Goal: Task Accomplishment & Management: Complete application form

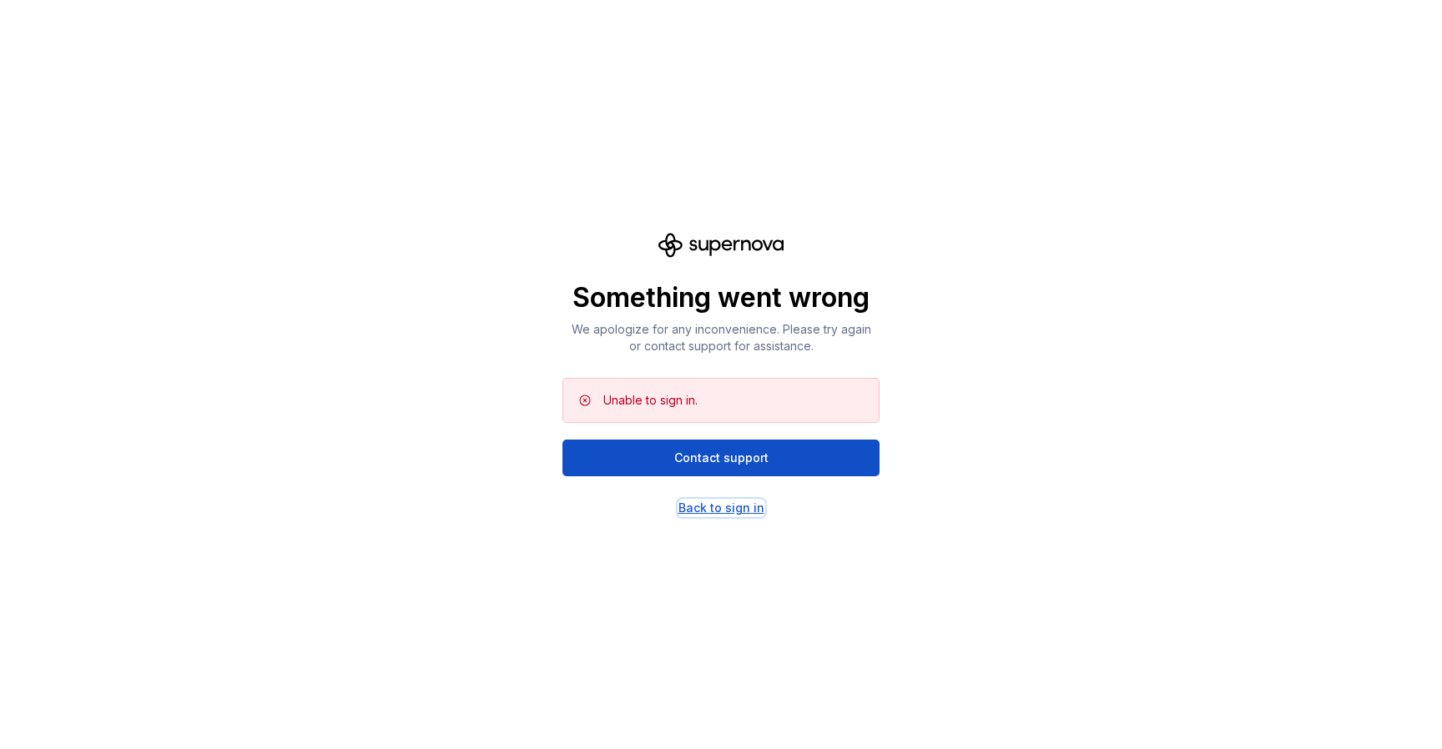
click at [736, 501] on div "Back to sign in" at bounding box center [722, 508] width 86 height 17
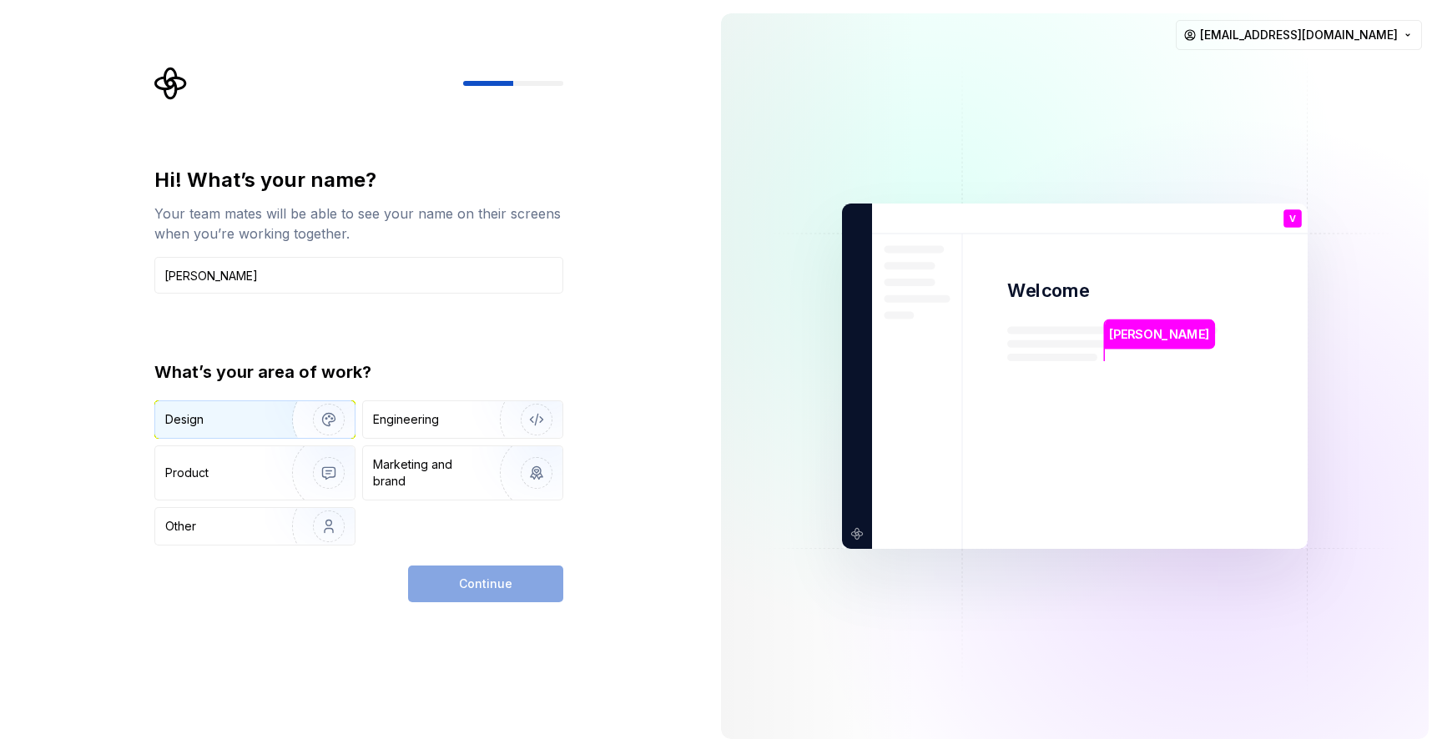
type input "[PERSON_NAME]"
click at [234, 422] on div "Design" at bounding box center [217, 419] width 105 height 17
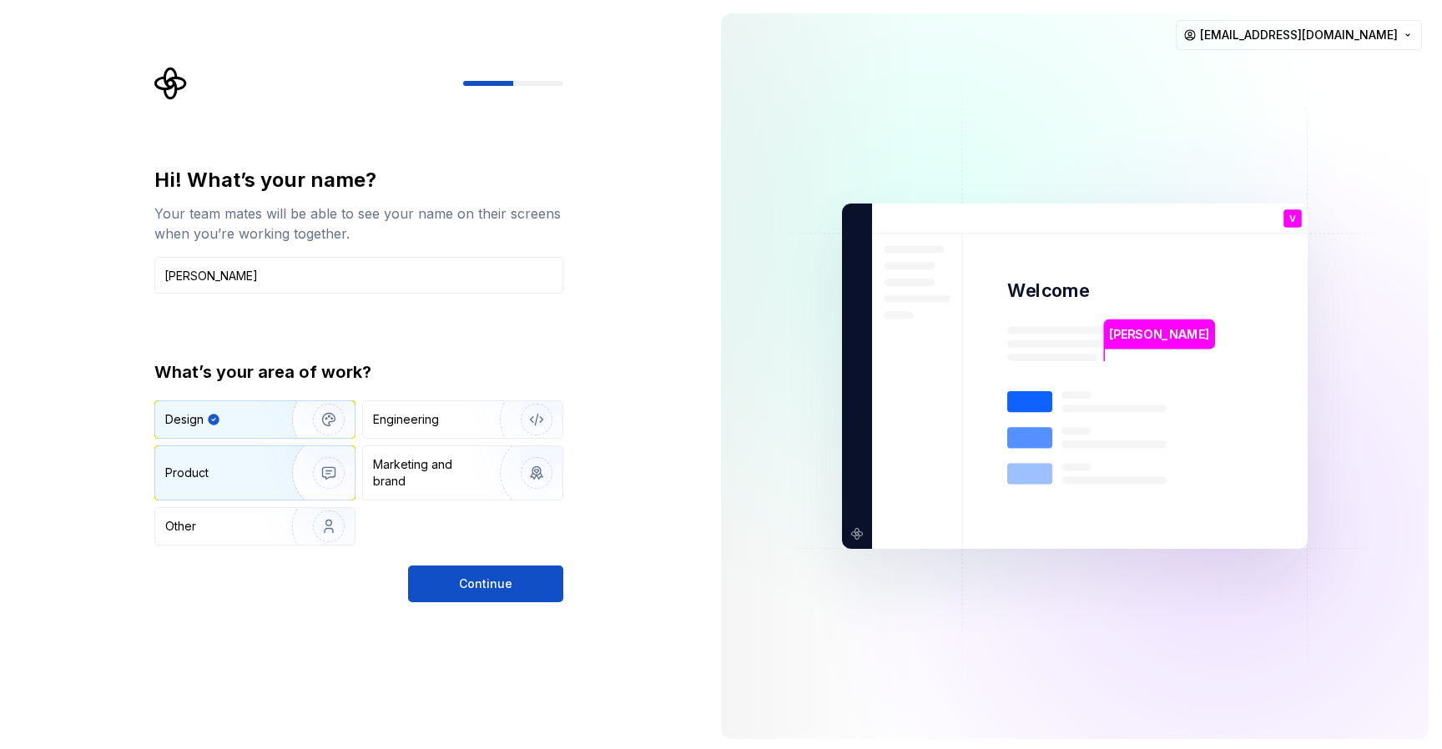
click at [260, 473] on div "Product" at bounding box center [220, 473] width 110 height 17
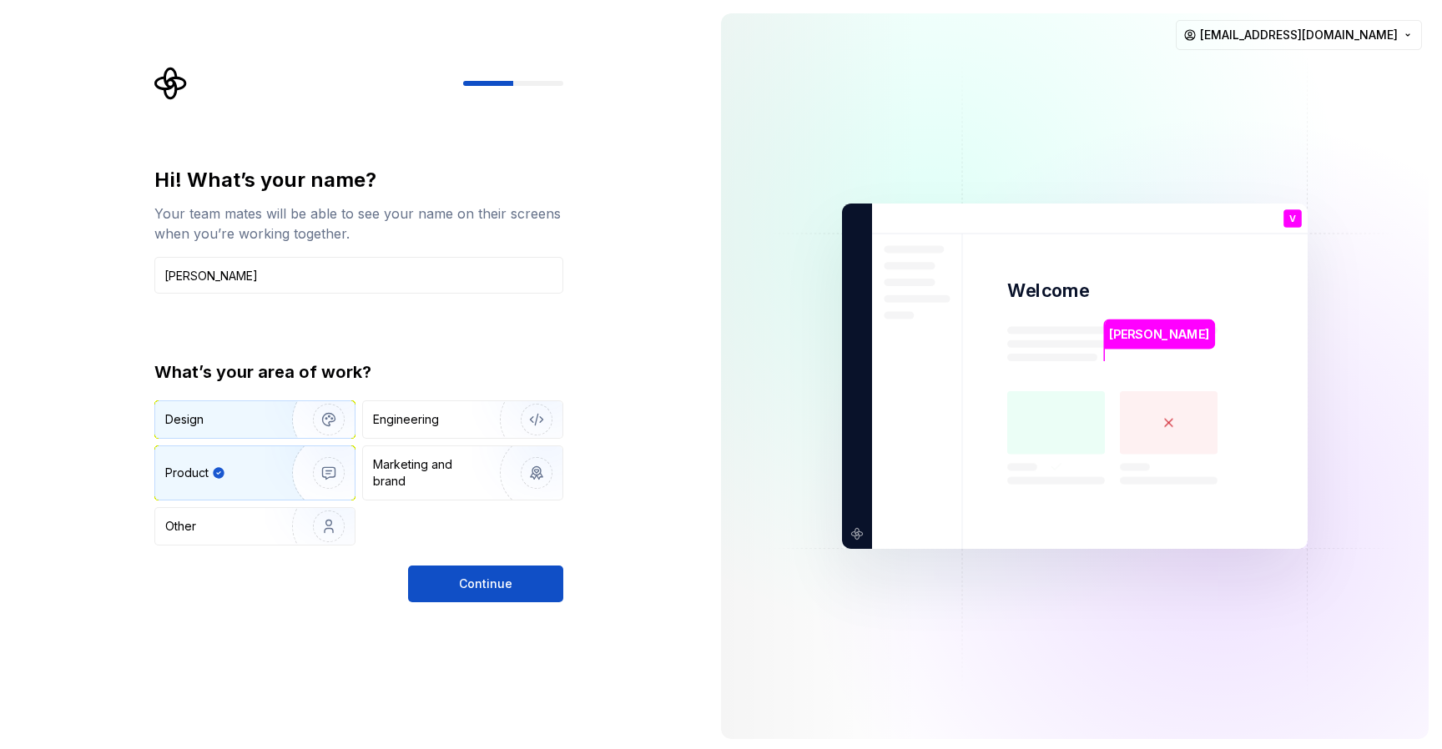
click at [250, 416] on div "Design" at bounding box center [217, 419] width 105 height 17
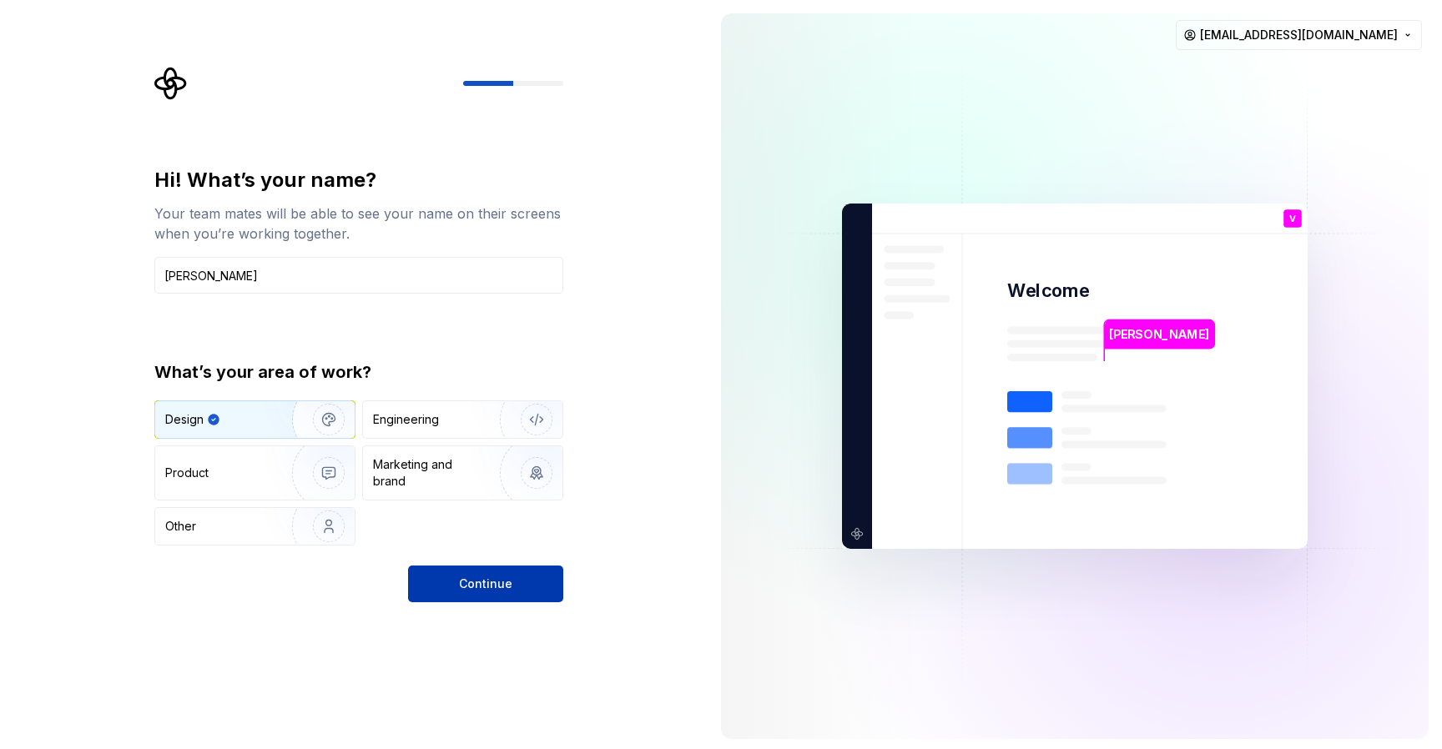
click at [470, 589] on span "Continue" at bounding box center [485, 584] width 53 height 17
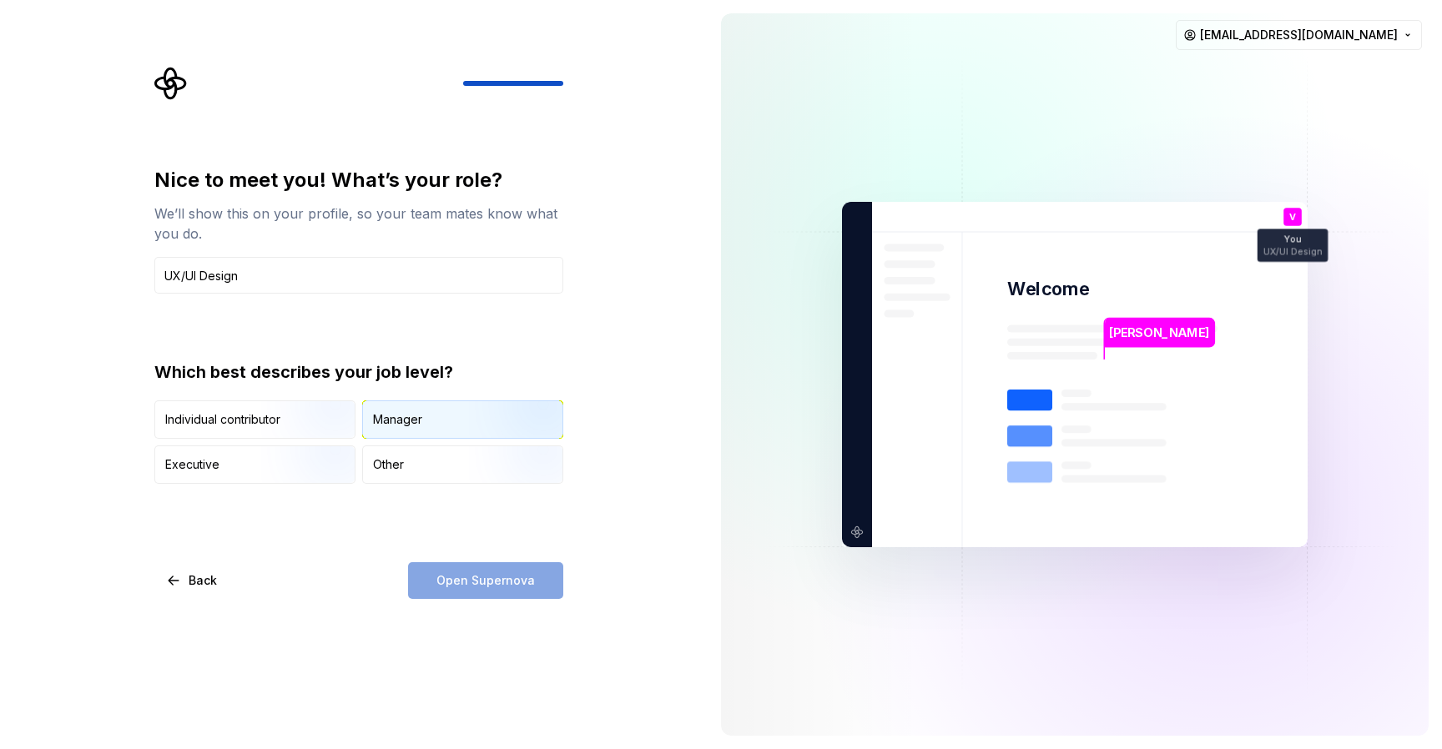
type input "UX/UI Design"
click at [393, 408] on div "Manager" at bounding box center [462, 419] width 199 height 37
click at [447, 577] on span "Open Supernova" at bounding box center [486, 581] width 98 height 17
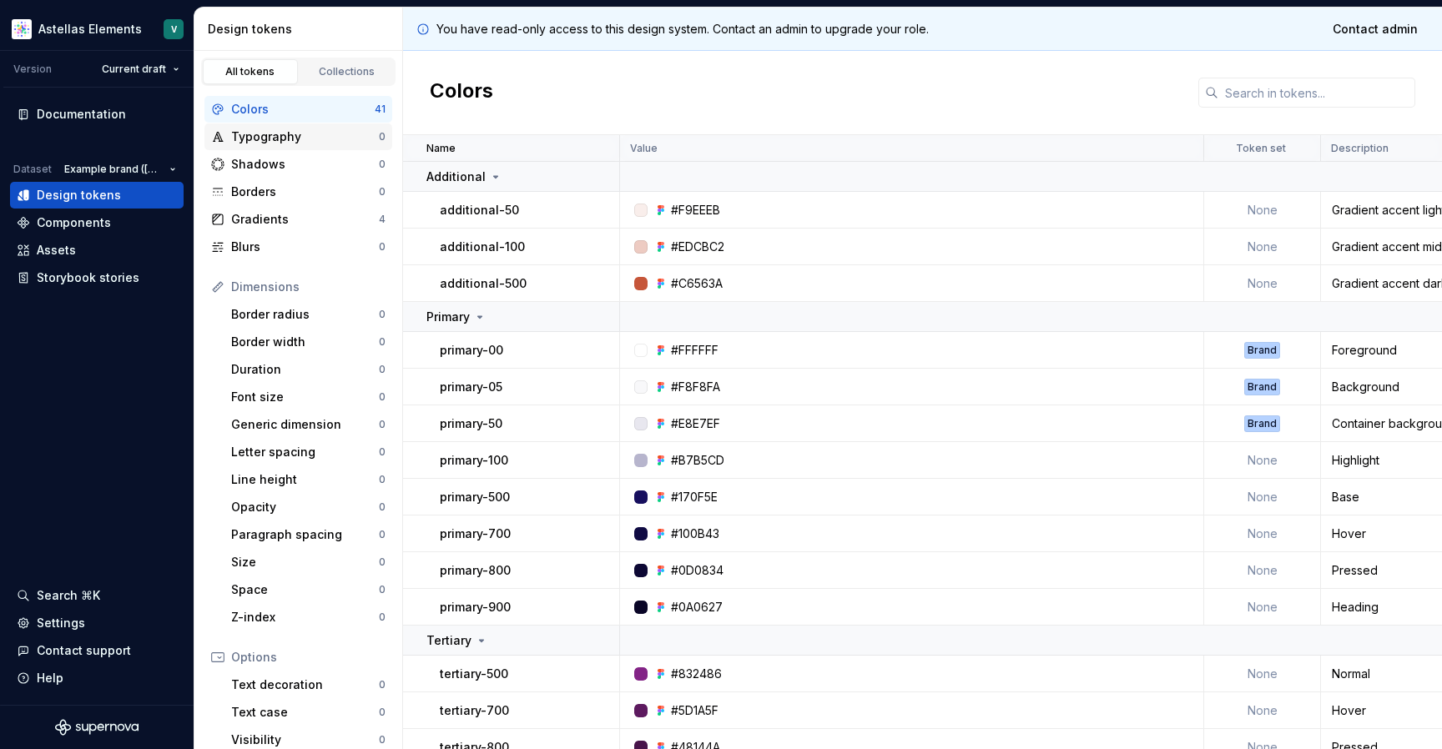
click at [295, 140] on div "Typography" at bounding box center [305, 137] width 148 height 17
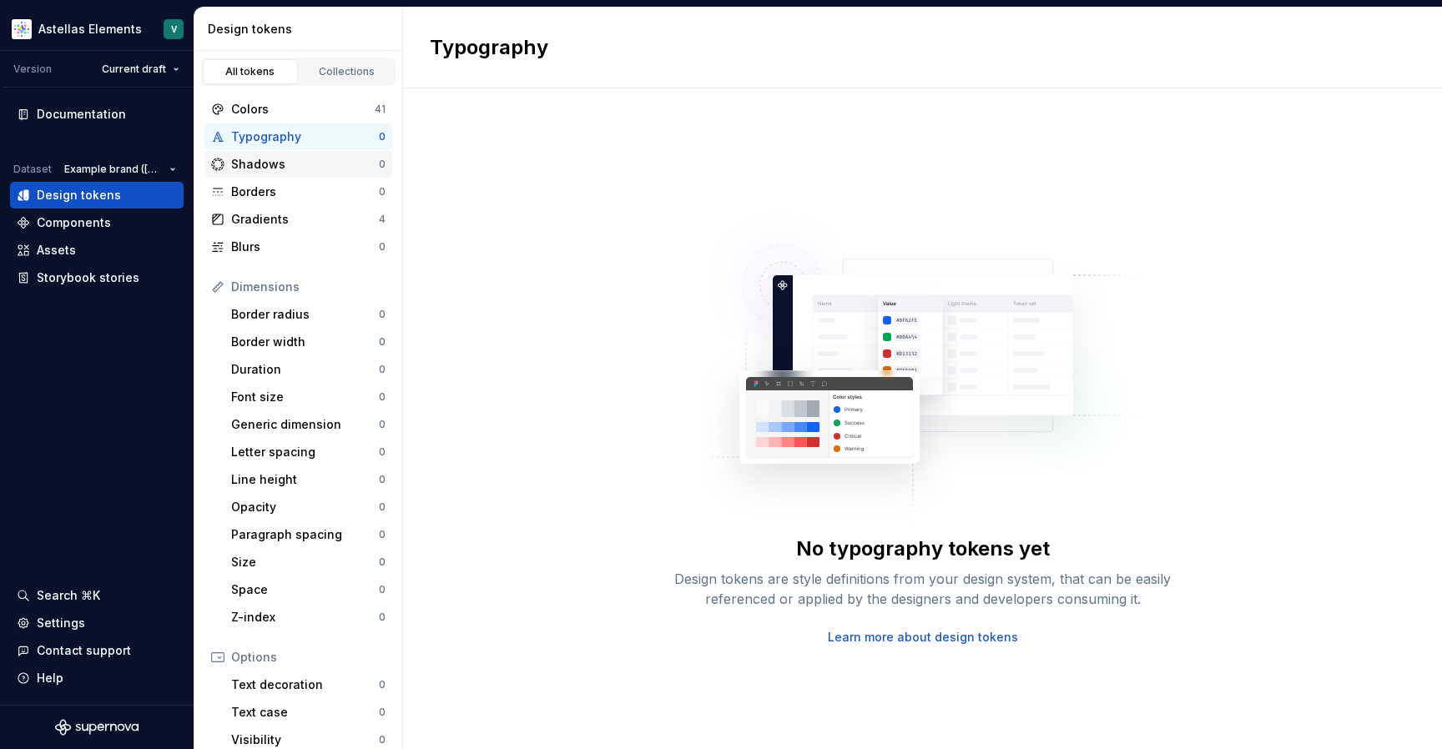
click at [270, 164] on div "Shadows" at bounding box center [305, 164] width 148 height 17
click at [250, 108] on div "Colors" at bounding box center [303, 109] width 144 height 17
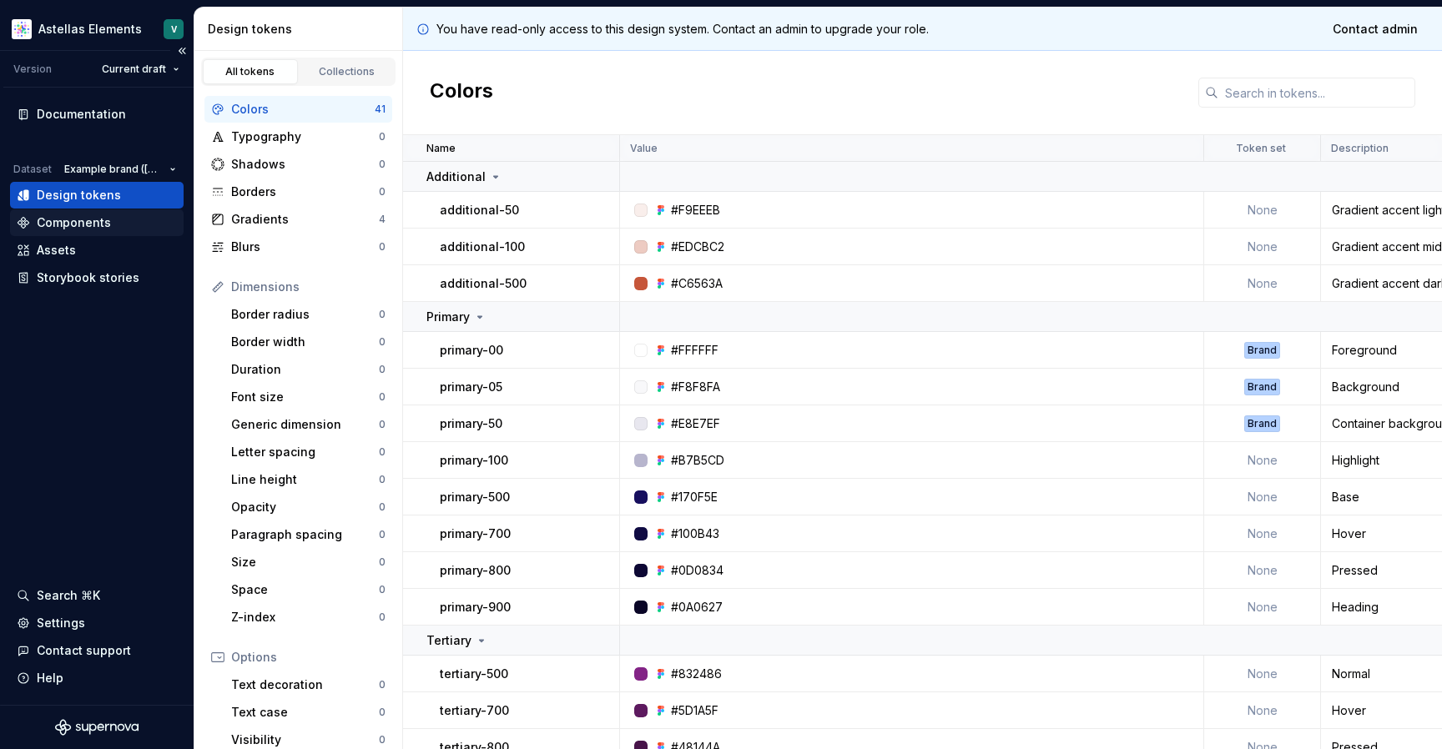
click at [88, 222] on div "Components" at bounding box center [74, 222] width 74 height 17
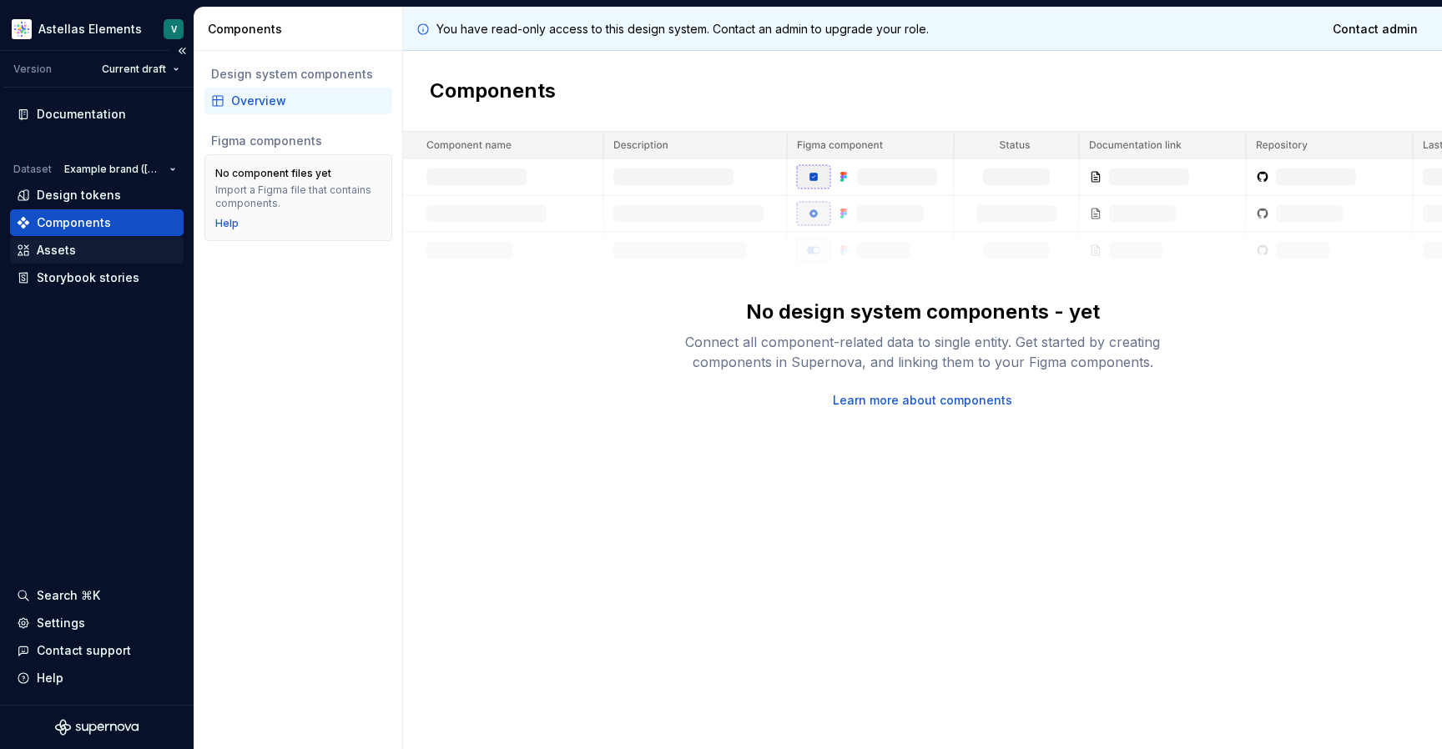
click at [68, 253] on div "Assets" at bounding box center [56, 250] width 39 height 17
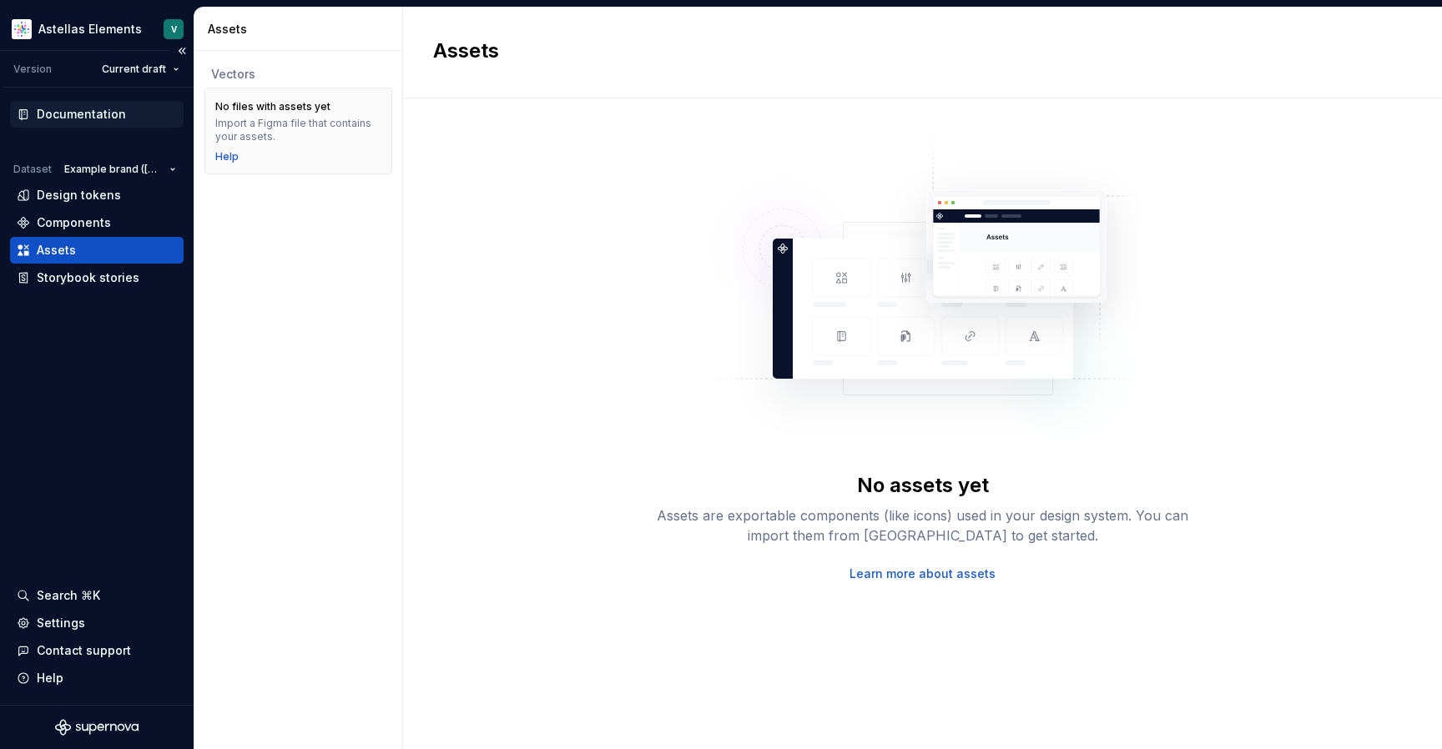
click at [86, 107] on div "Documentation" at bounding box center [81, 114] width 89 height 17
